Goal: Navigation & Orientation: Find specific page/section

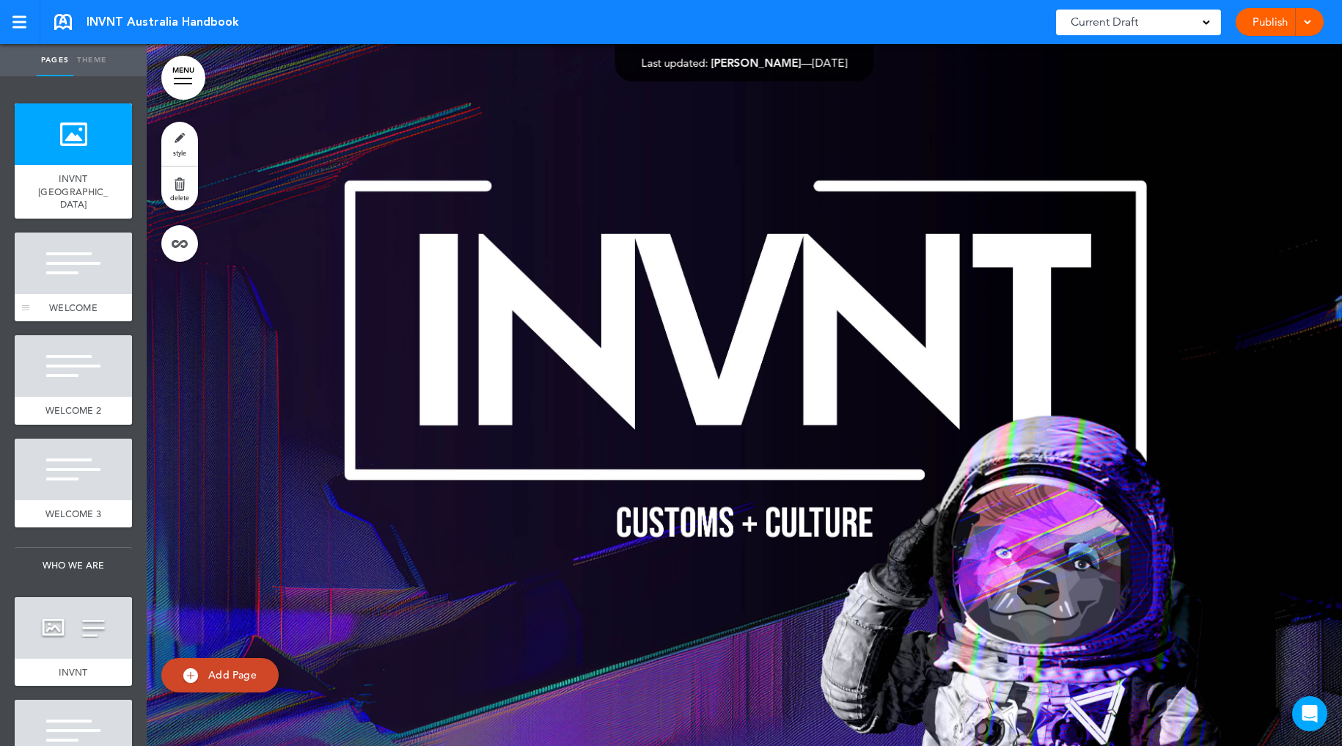
click at [78, 258] on div at bounding box center [73, 263] width 117 height 62
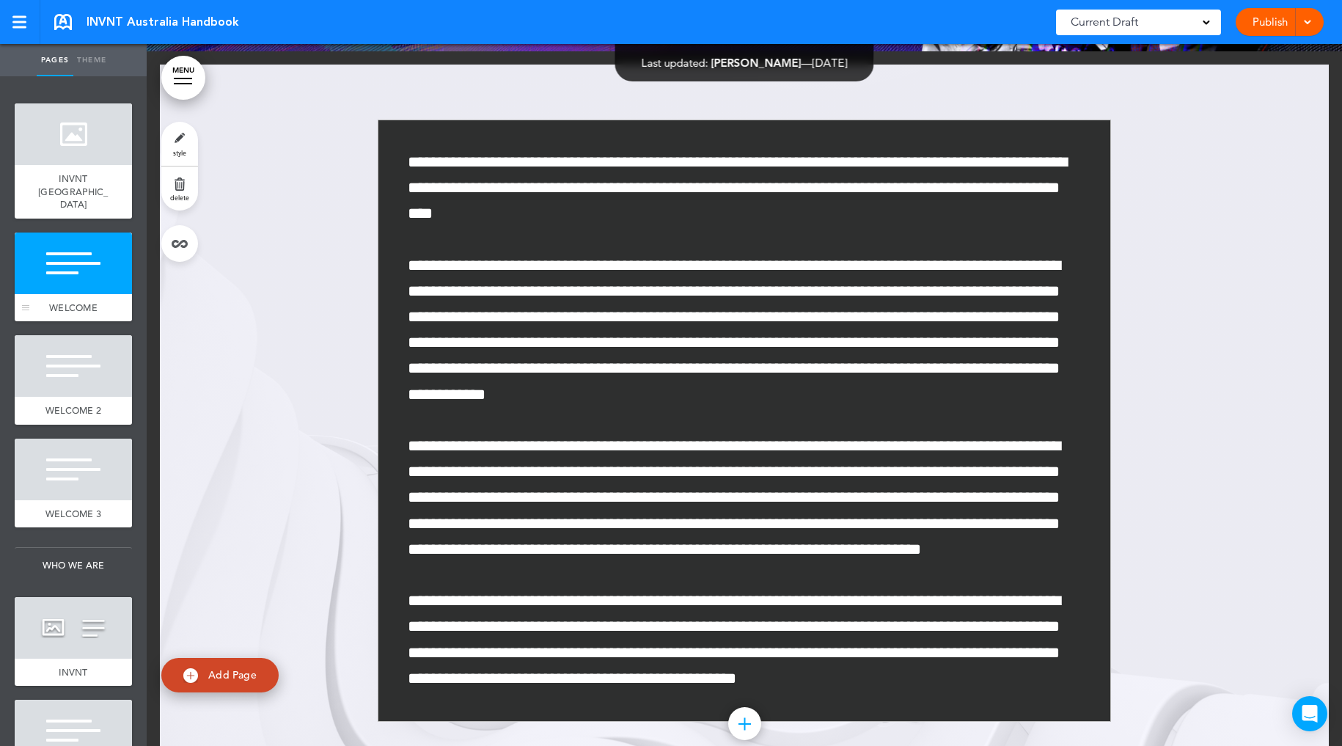
scroll to position [702, 0]
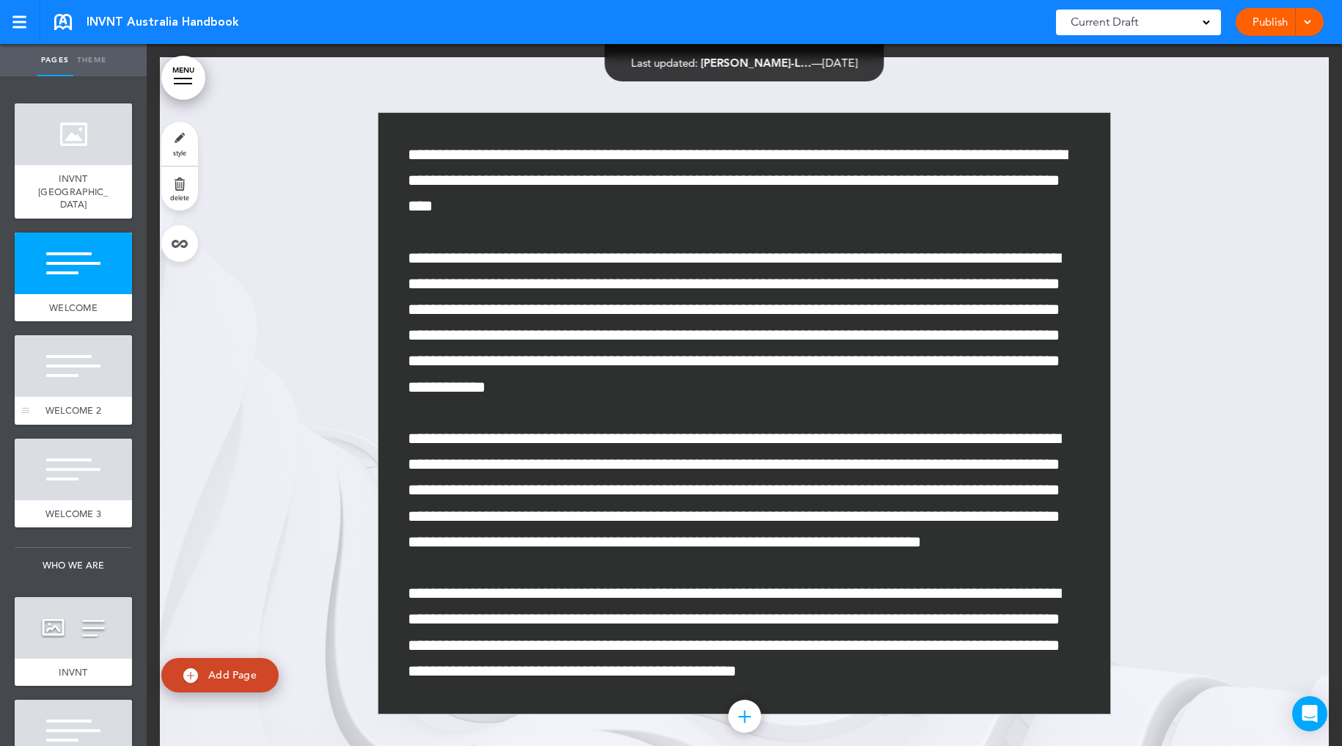
click at [78, 355] on div at bounding box center [73, 366] width 117 height 62
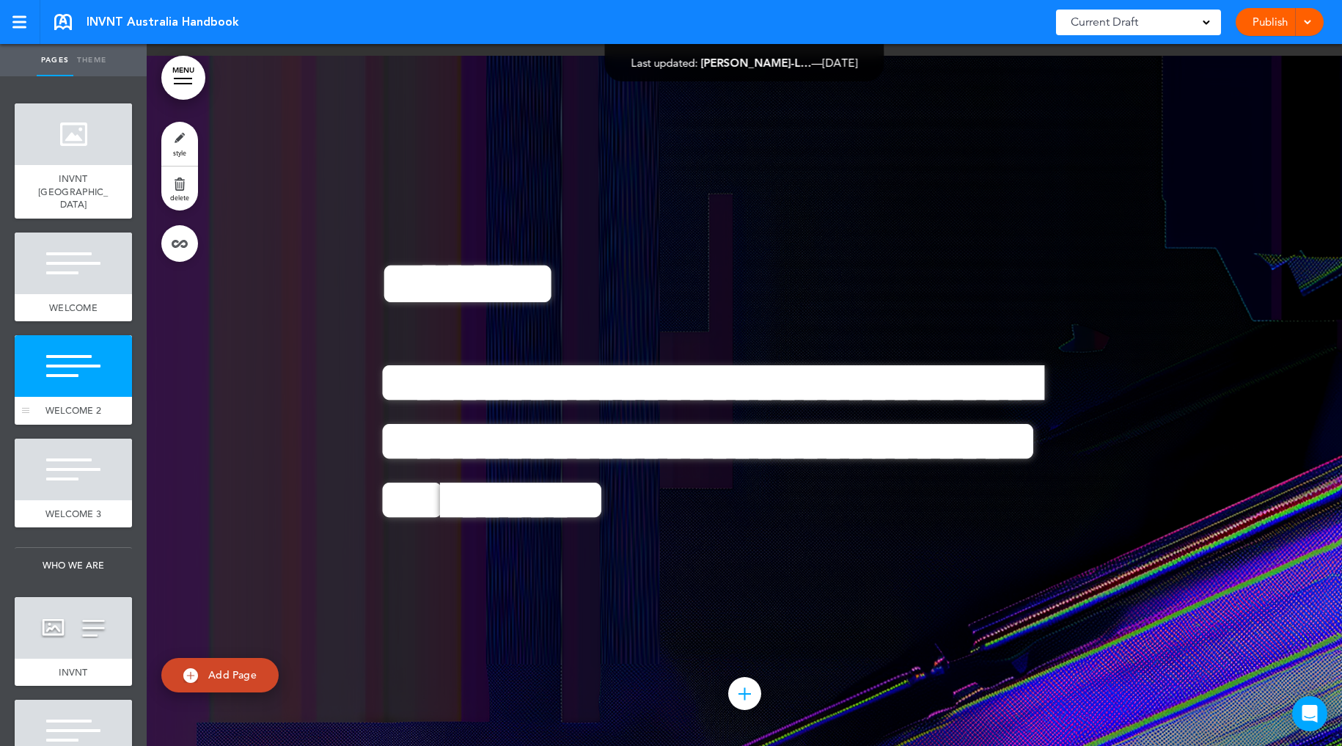
scroll to position [1476, 0]
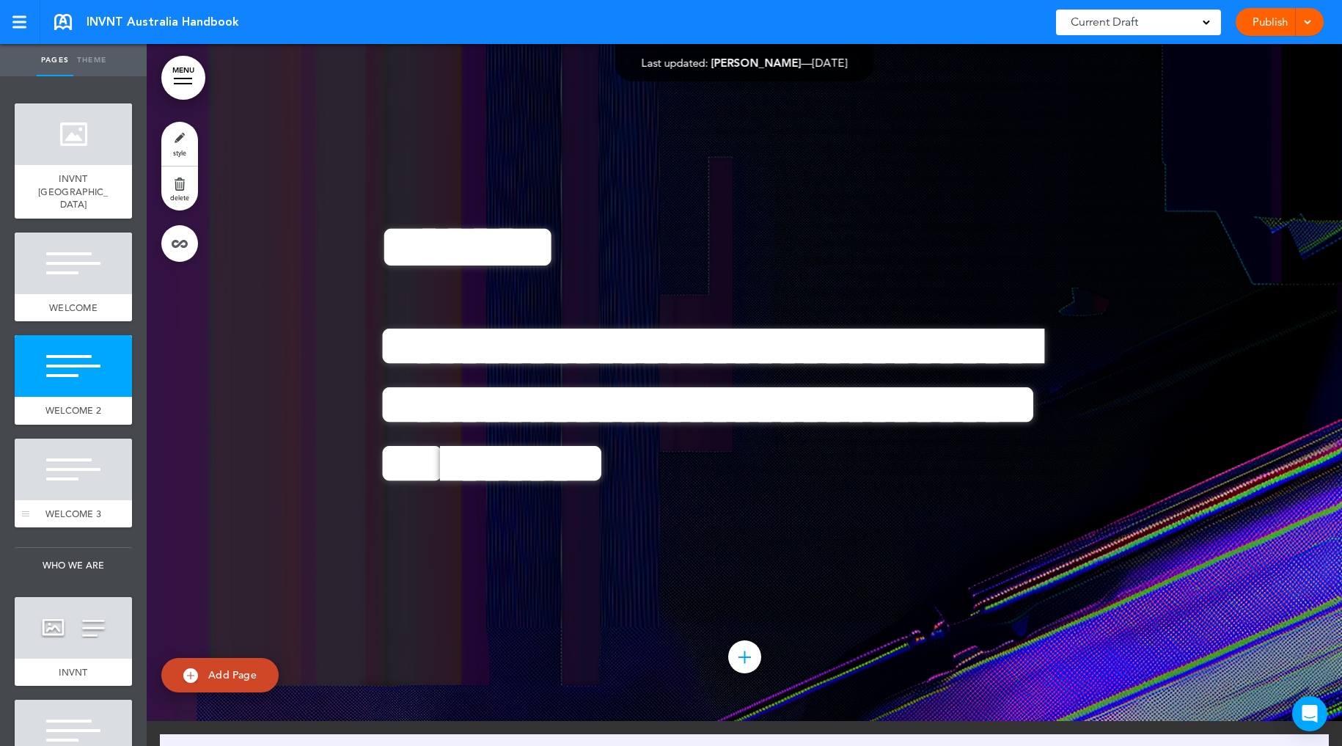
click at [90, 463] on div at bounding box center [73, 469] width 117 height 62
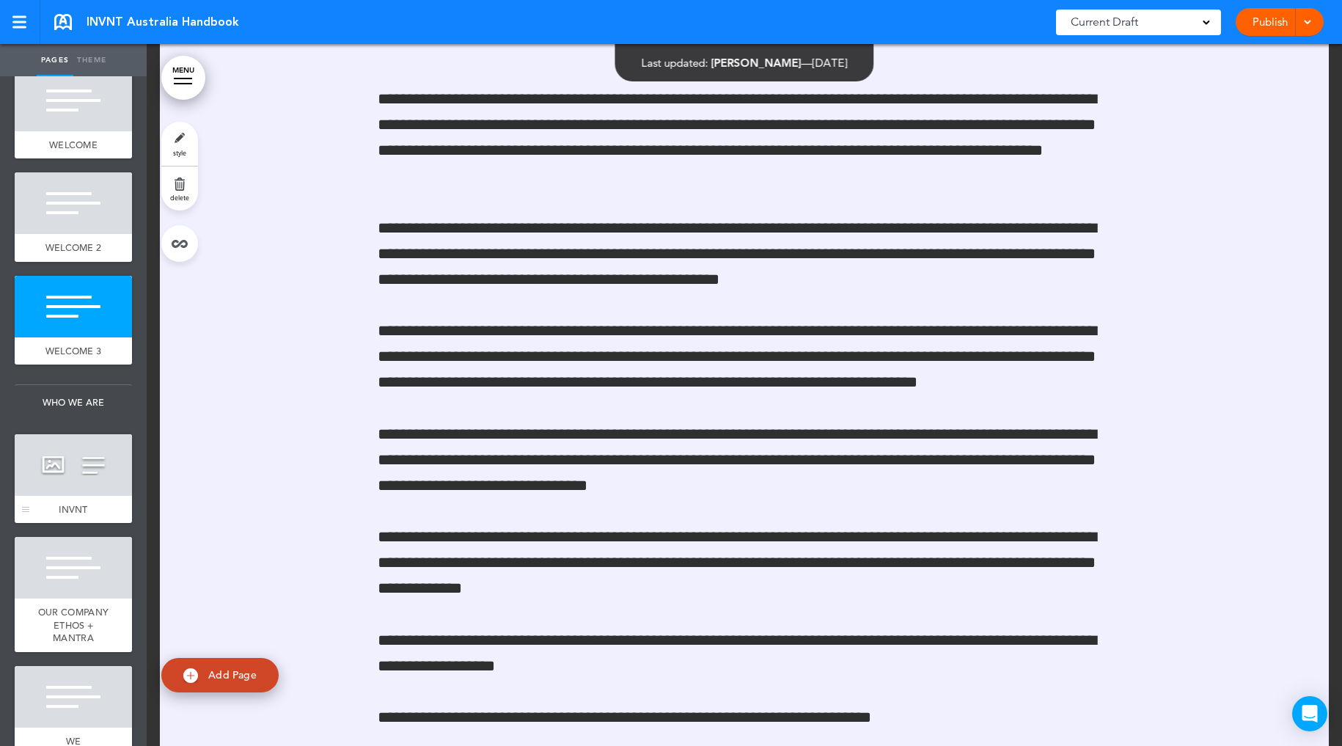
scroll to position [166, 0]
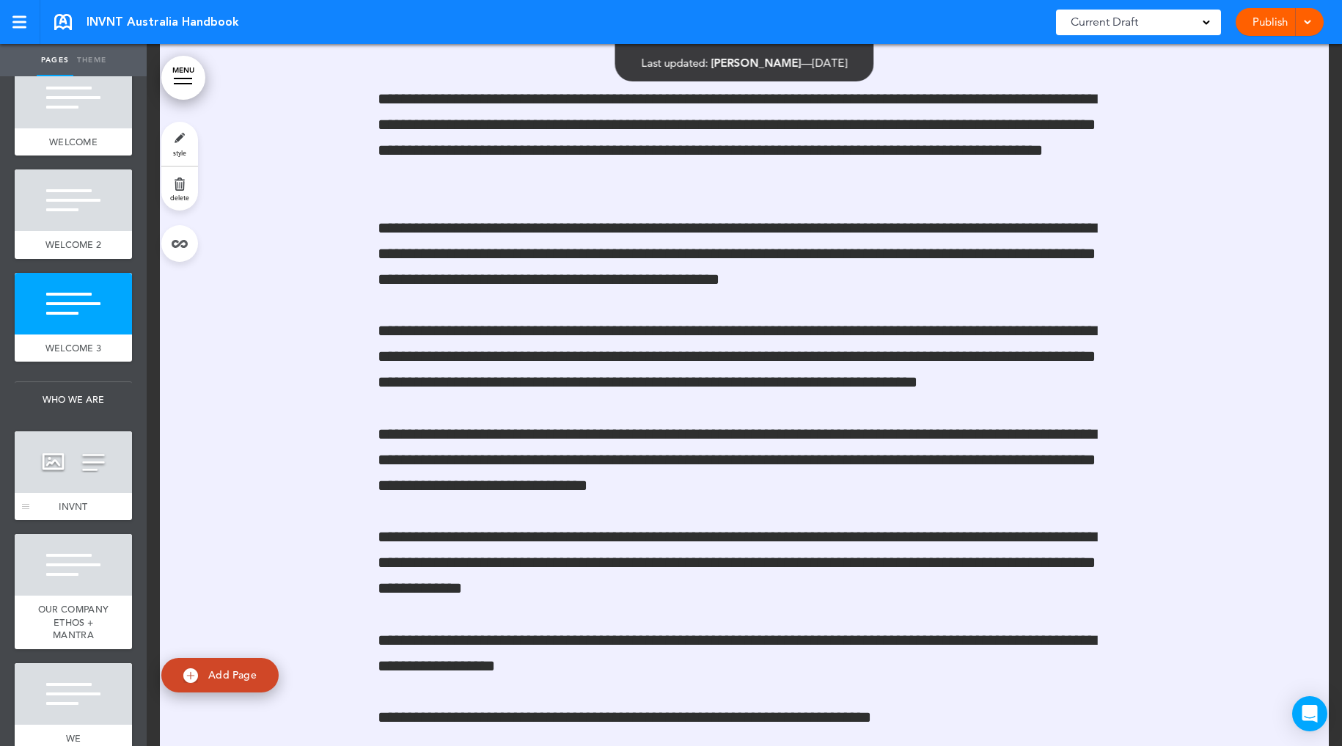
click at [87, 457] on div at bounding box center [73, 462] width 117 height 62
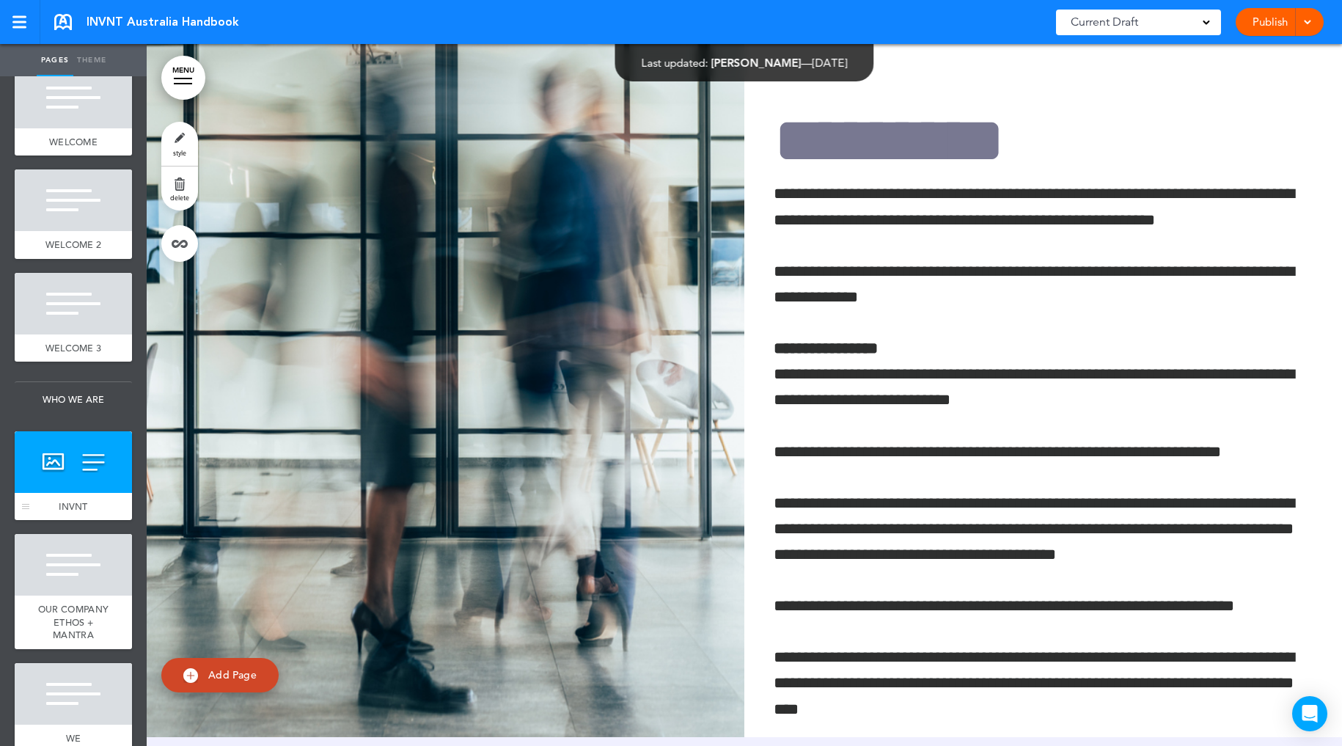
scroll to position [3091, 0]
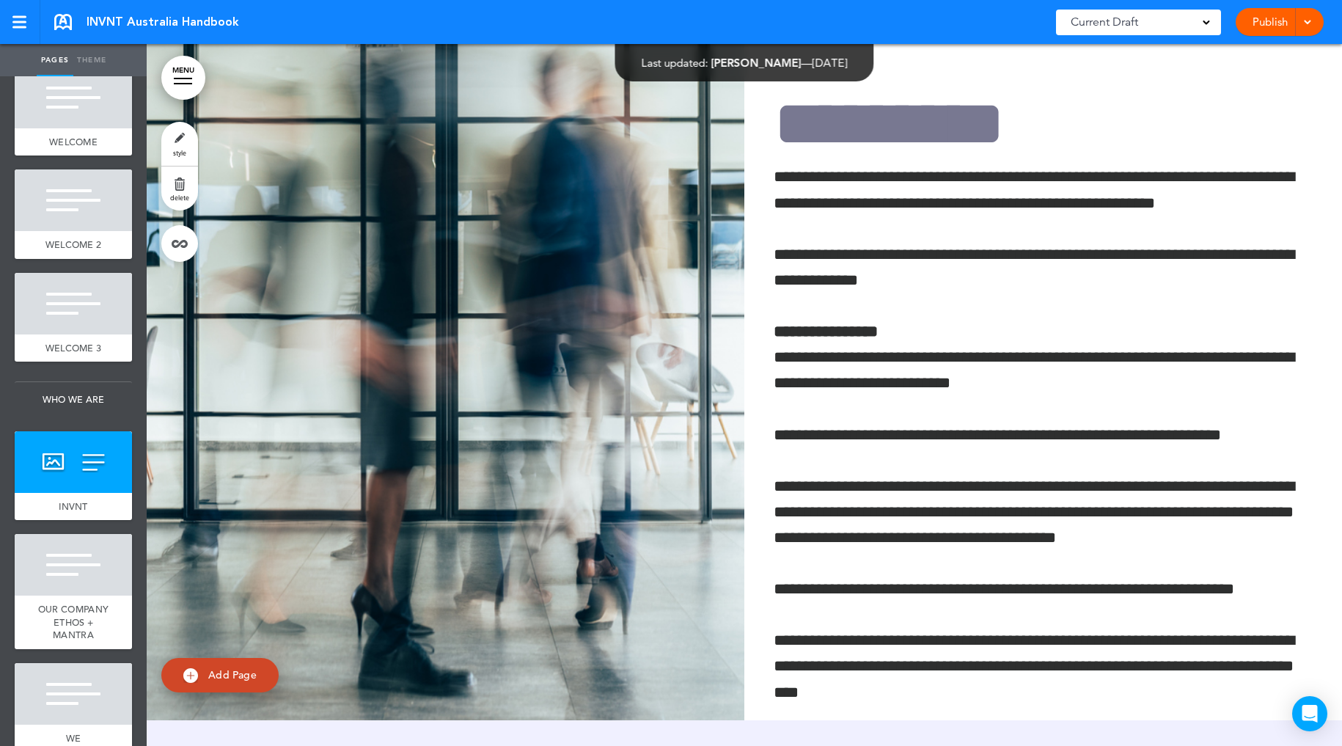
click at [1167, 21] on div "Current Draft" at bounding box center [1138, 23] width 165 height 26
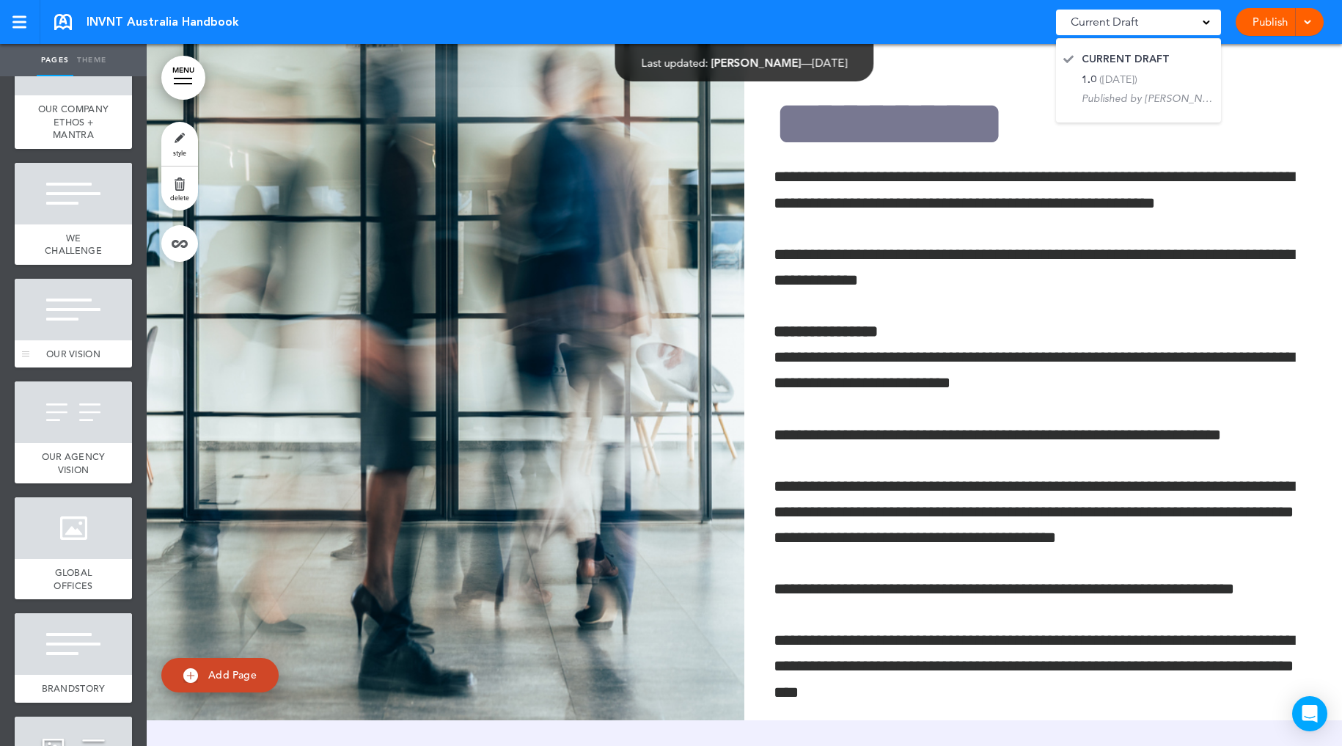
scroll to position [694, 0]
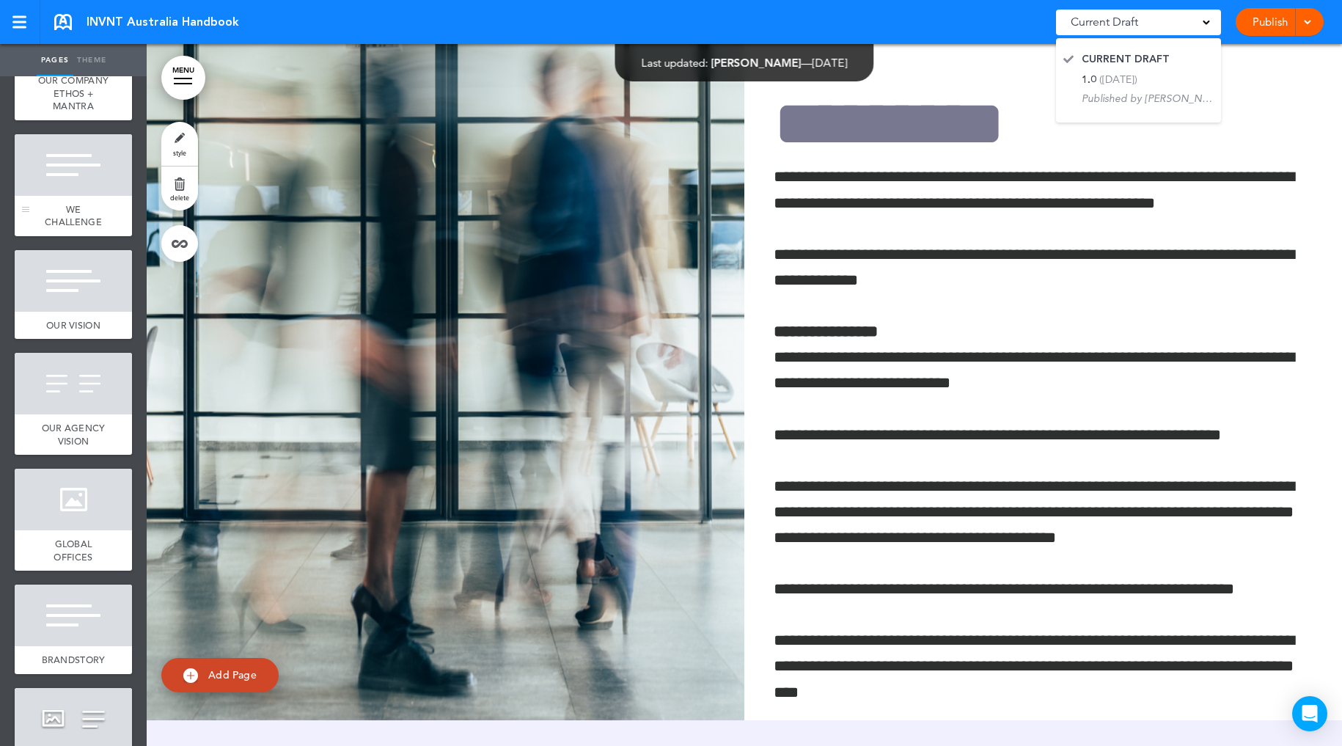
click at [83, 174] on div at bounding box center [73, 165] width 117 height 62
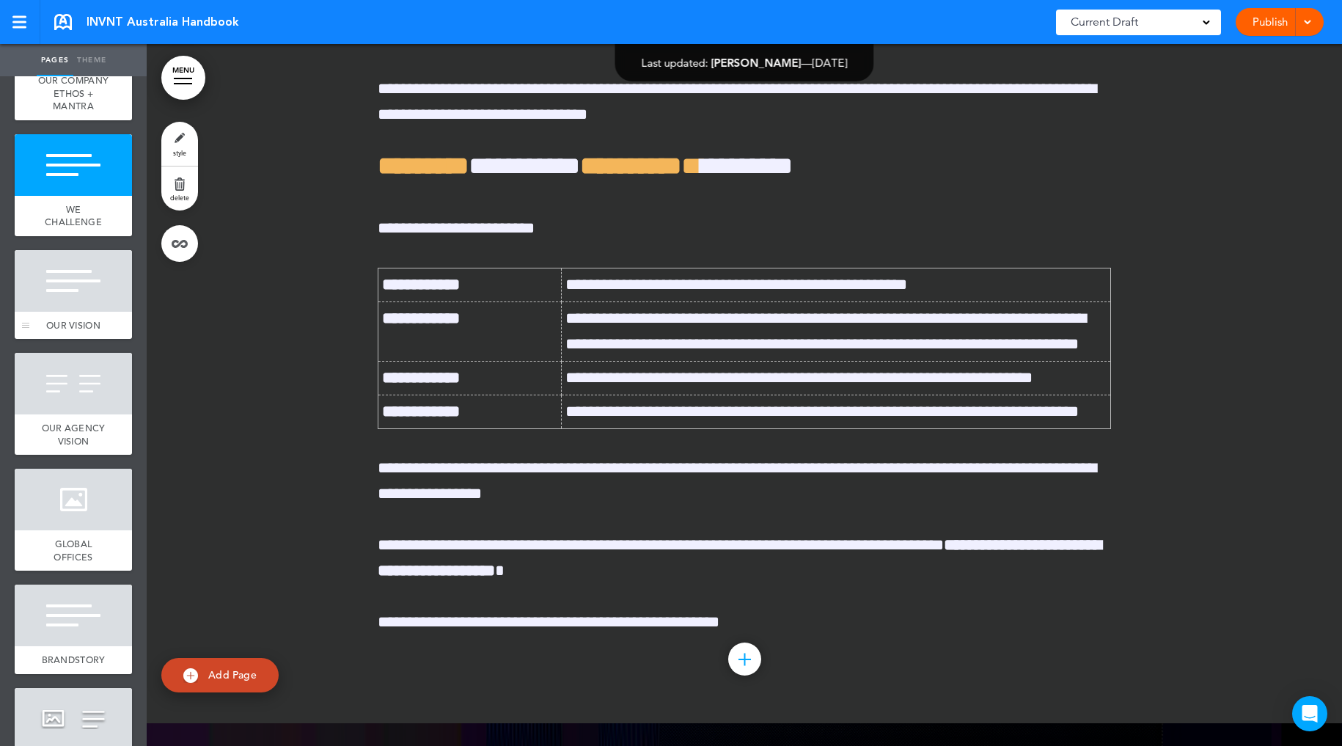
click at [76, 272] on div at bounding box center [73, 281] width 117 height 62
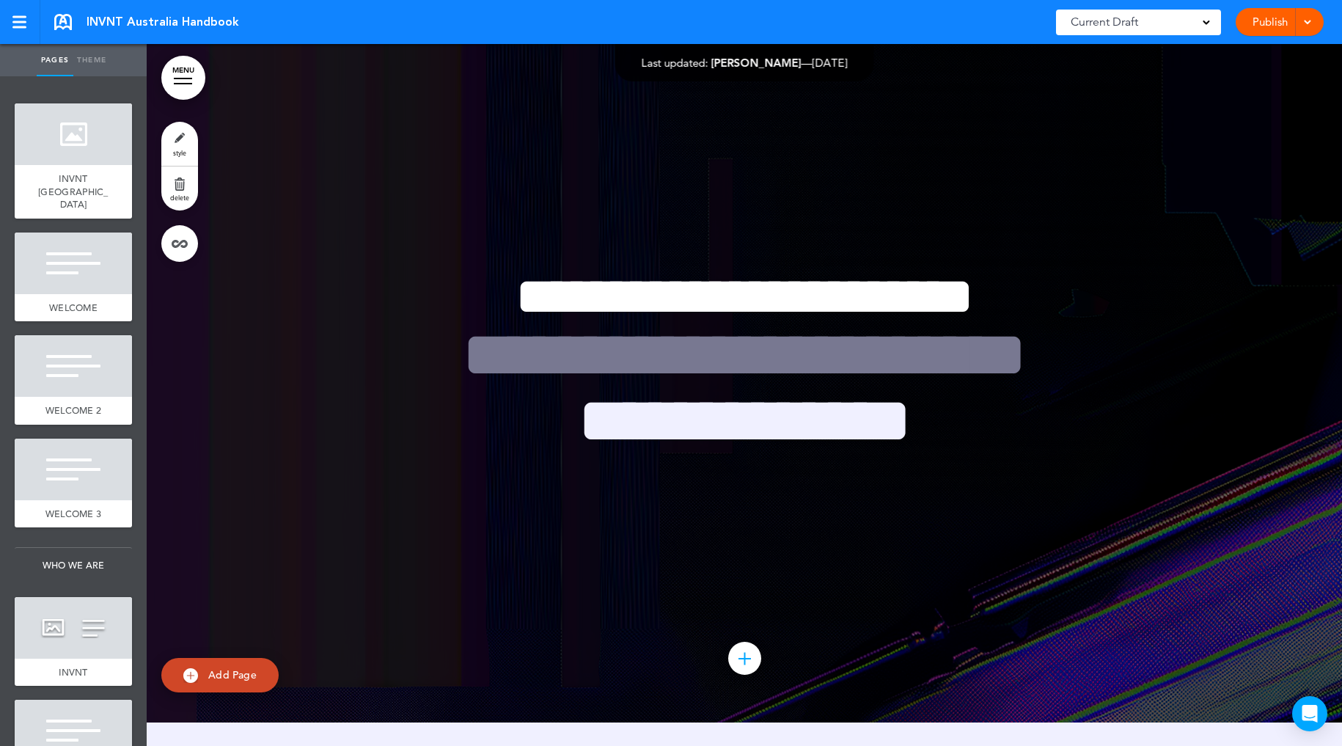
click at [1153, 28] on div "Current Draft" at bounding box center [1138, 23] width 165 height 26
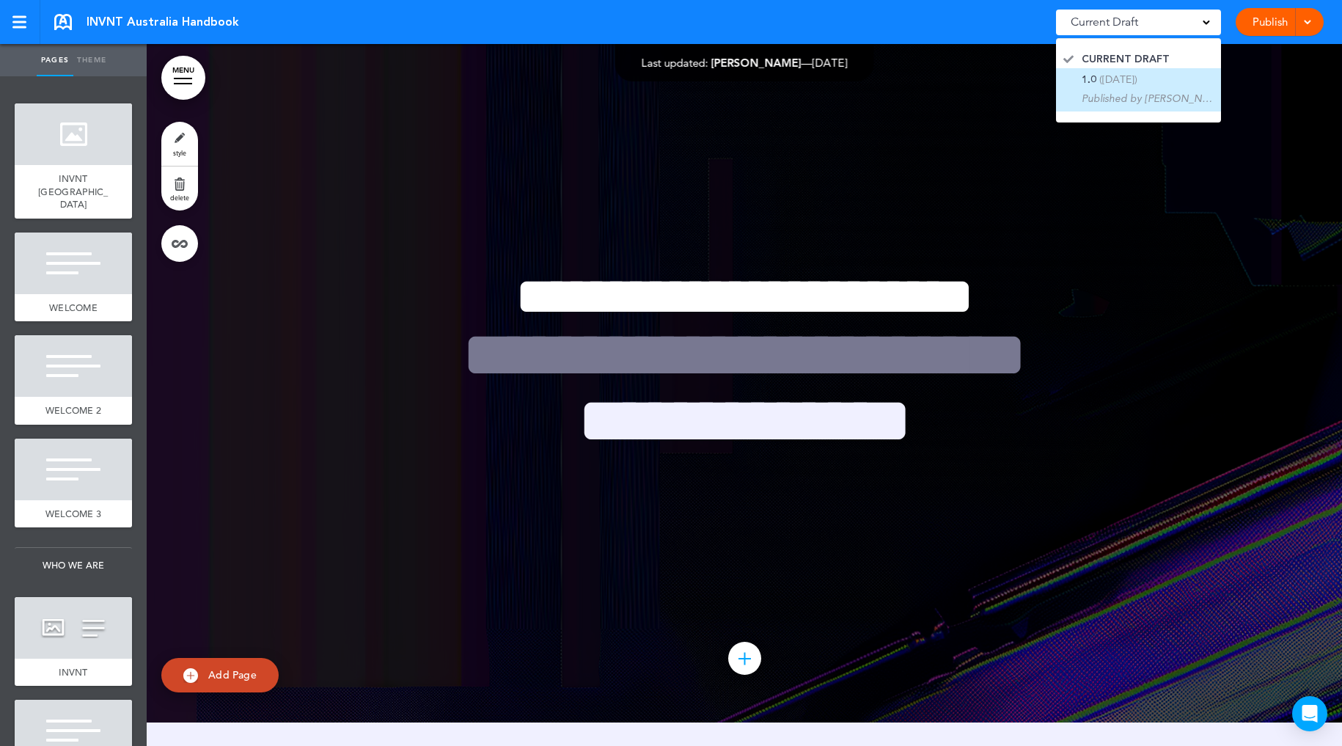
click at [1128, 74] on span "([DATE])" at bounding box center [1118, 79] width 38 height 13
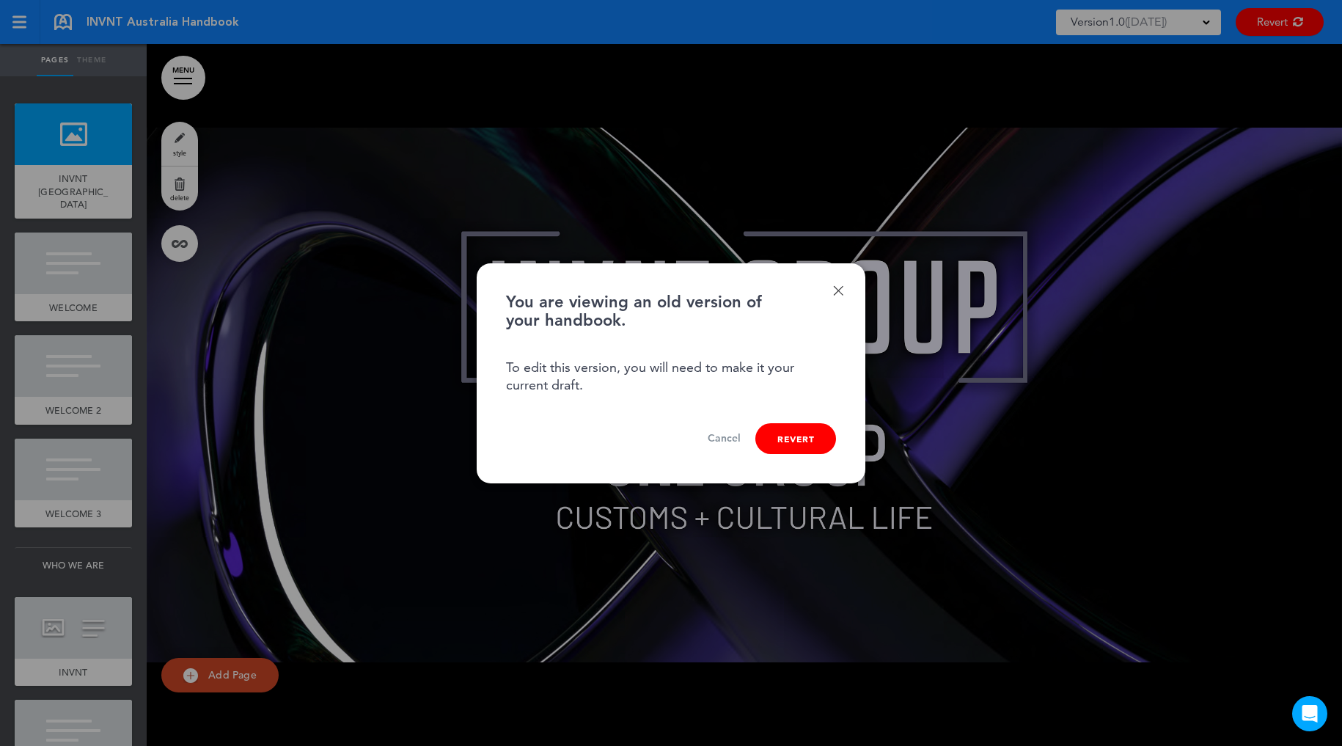
click at [841, 287] on link "Done" at bounding box center [838, 290] width 10 height 10
